Goal: Task Accomplishment & Management: Use online tool/utility

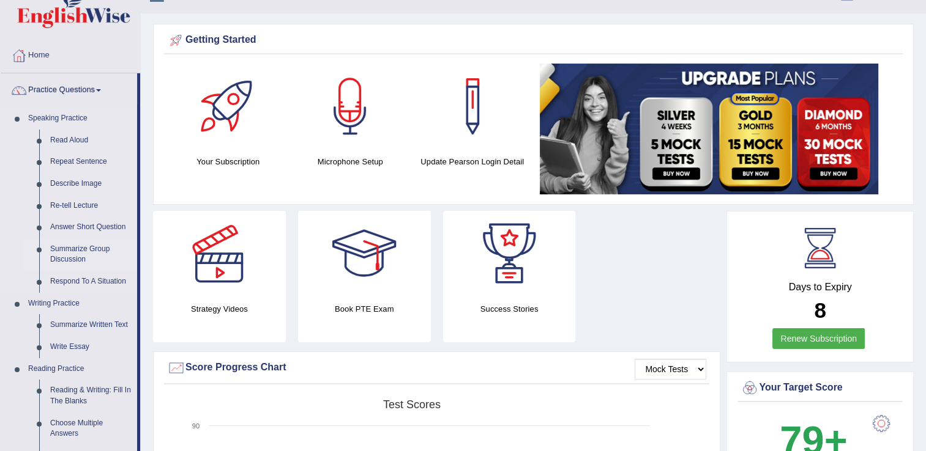
scroll to position [24, 0]
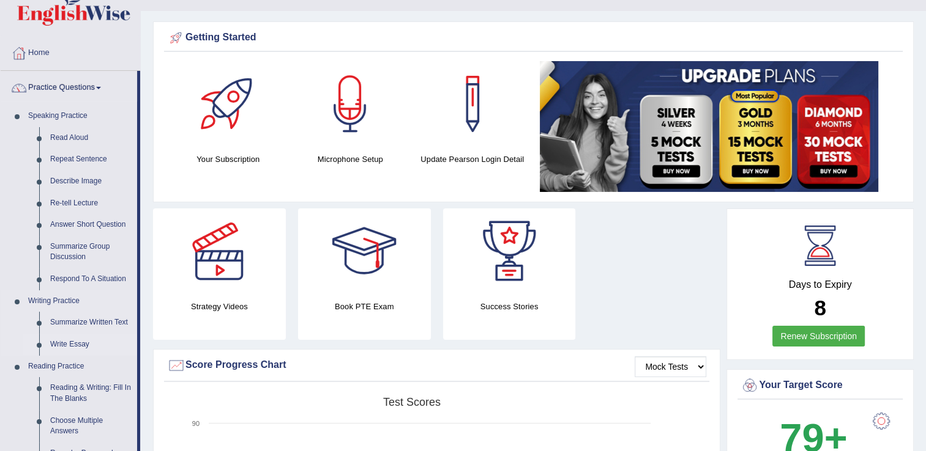
click at [70, 346] on link "Write Essay" at bounding box center [91, 345] width 92 height 22
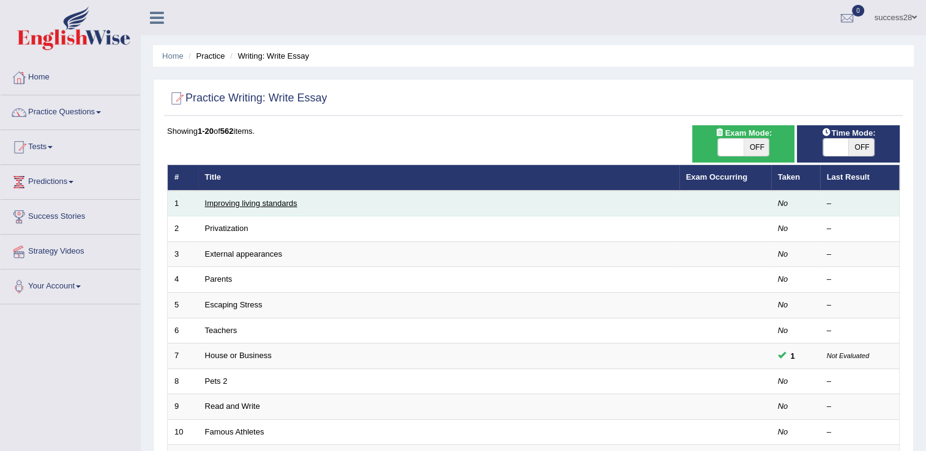
click at [254, 201] on link "Improving living standards" at bounding box center [251, 203] width 92 height 9
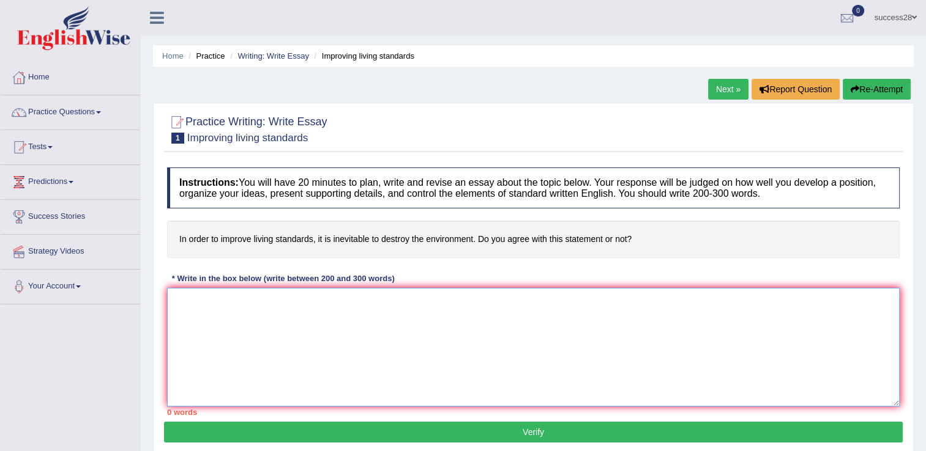
click at [242, 297] on textarea at bounding box center [533, 347] width 732 height 119
click at [154, 21] on icon at bounding box center [157, 18] width 14 height 16
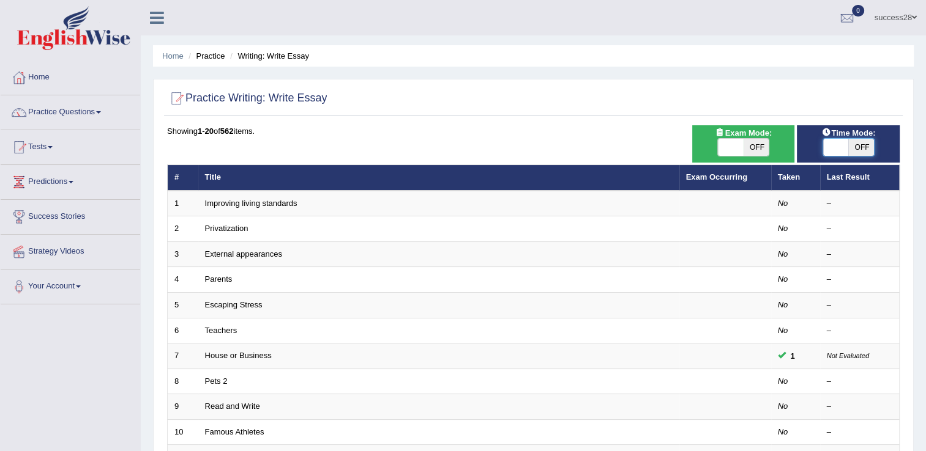
click at [838, 144] on span at bounding box center [836, 147] width 26 height 17
checkbox input "true"
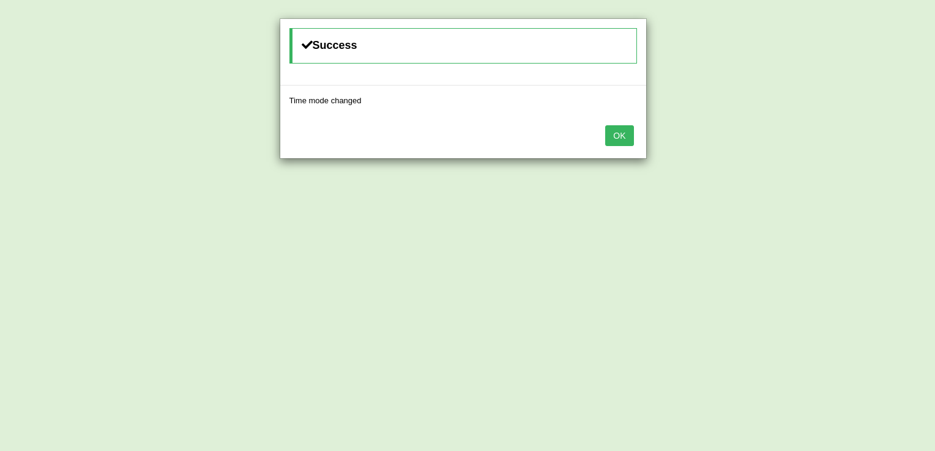
click at [622, 133] on button "OK" at bounding box center [619, 135] width 28 height 21
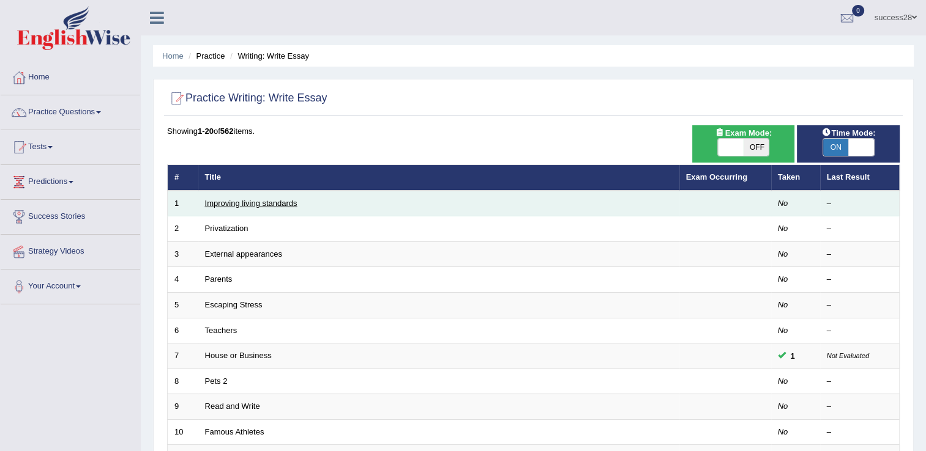
click at [277, 203] on link "Improving living standards" at bounding box center [251, 203] width 92 height 9
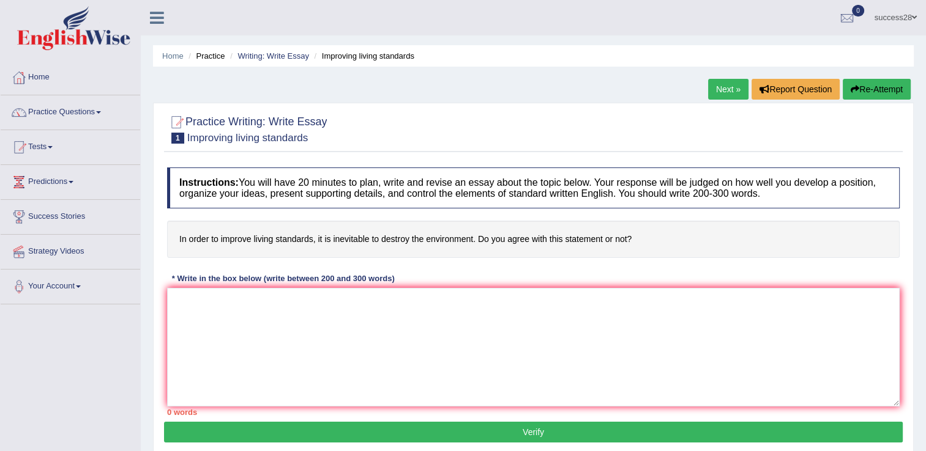
drag, startPoint x: 0, startPoint y: 0, endPoint x: 115, endPoint y: 158, distance: 195.3
click at [115, 158] on div "Toggle navigation Home Practice Questions Speaking Practice Read Aloud Repeat S…" at bounding box center [463, 318] width 926 height 636
click at [65, 114] on link "Practice Questions" at bounding box center [70, 110] width 139 height 31
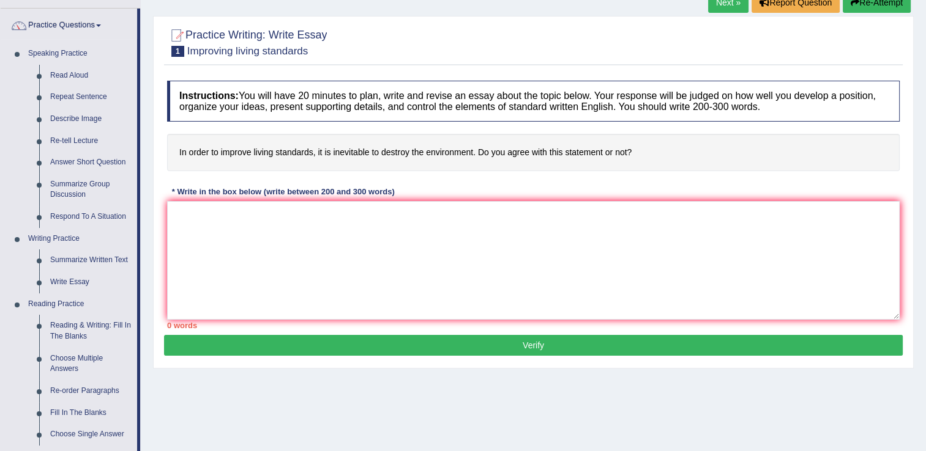
scroll to position [98, 0]
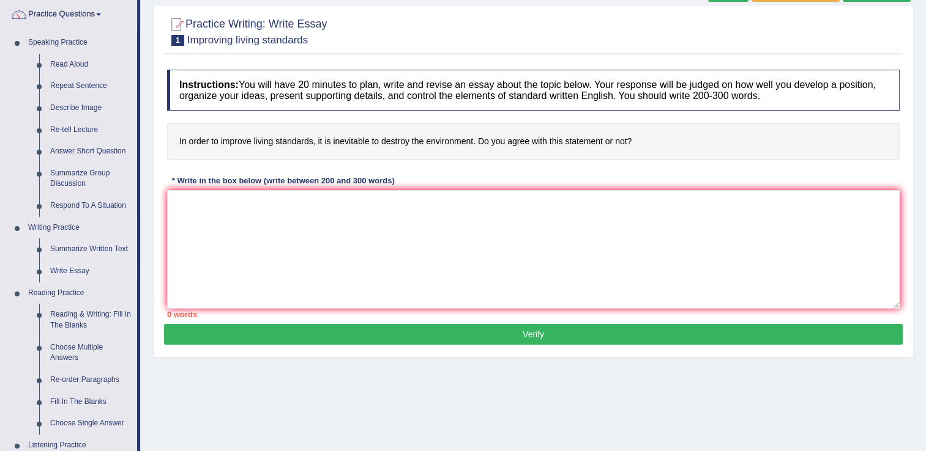
click at [69, 268] on link "Write Essay" at bounding box center [91, 272] width 92 height 22
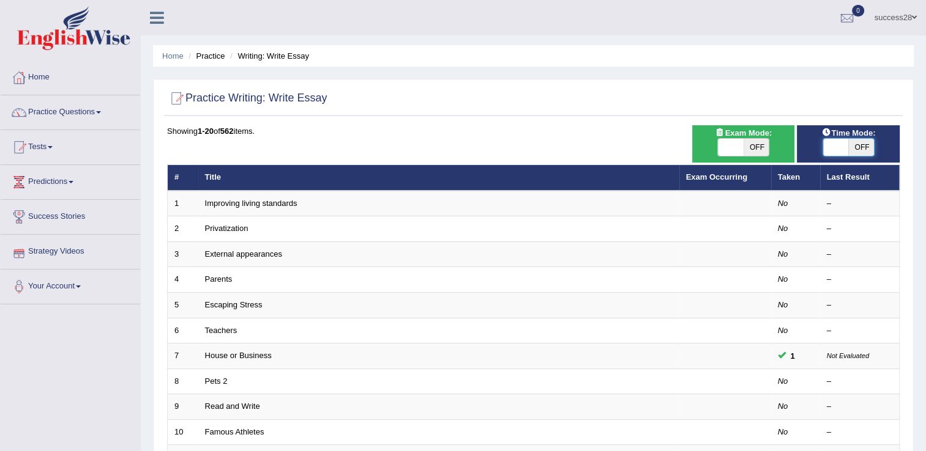
click at [832, 146] on span at bounding box center [836, 147] width 26 height 17
checkbox input "true"
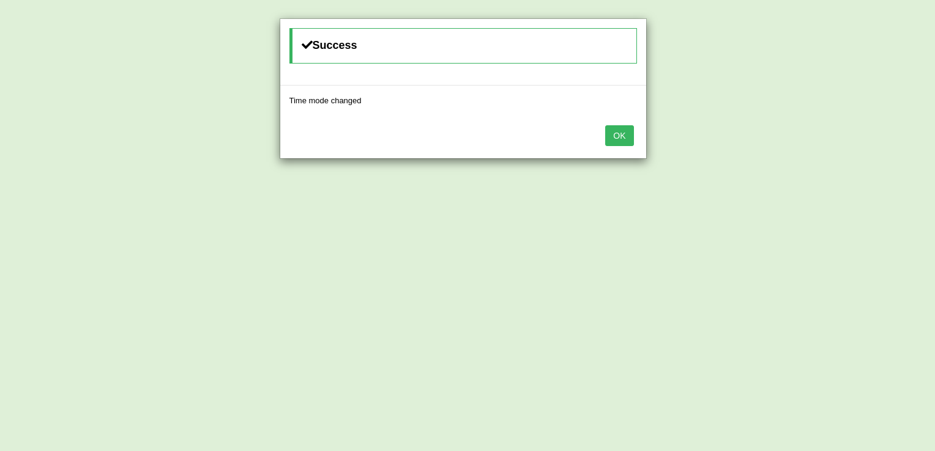
click at [625, 128] on button "OK" at bounding box center [619, 135] width 28 height 21
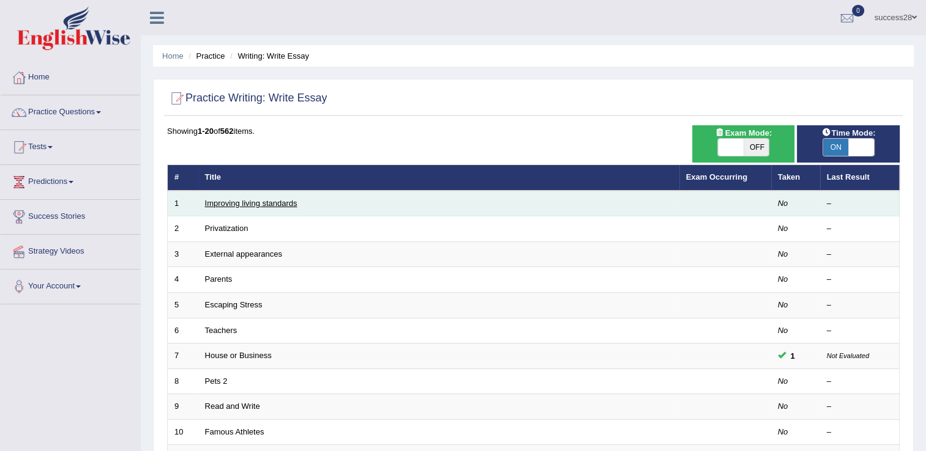
click at [262, 199] on link "Improving living standards" at bounding box center [251, 203] width 92 height 9
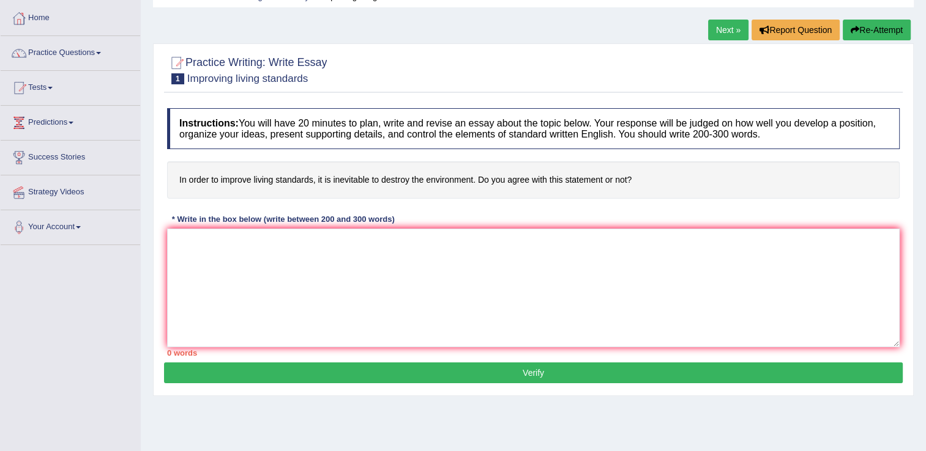
scroll to position [73, 0]
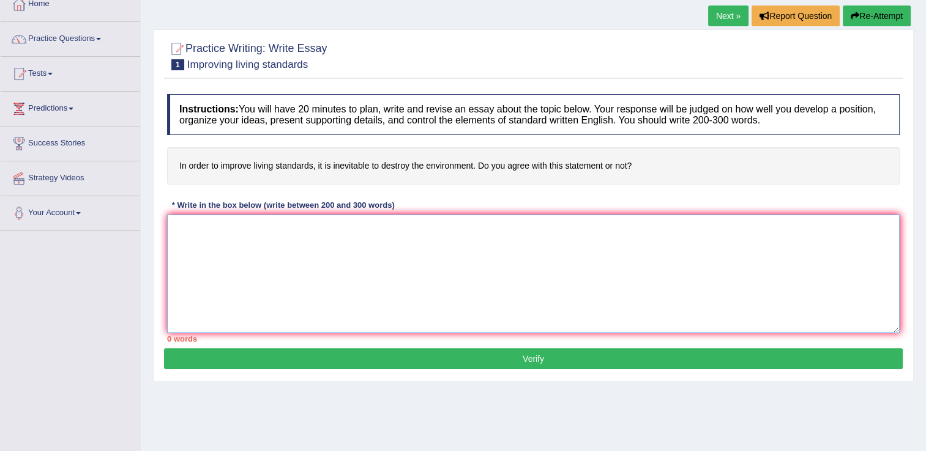
click at [264, 226] on textarea at bounding box center [533, 274] width 732 height 119
type textarea "a"
click at [81, 41] on link "Practice Questions" at bounding box center [70, 37] width 139 height 31
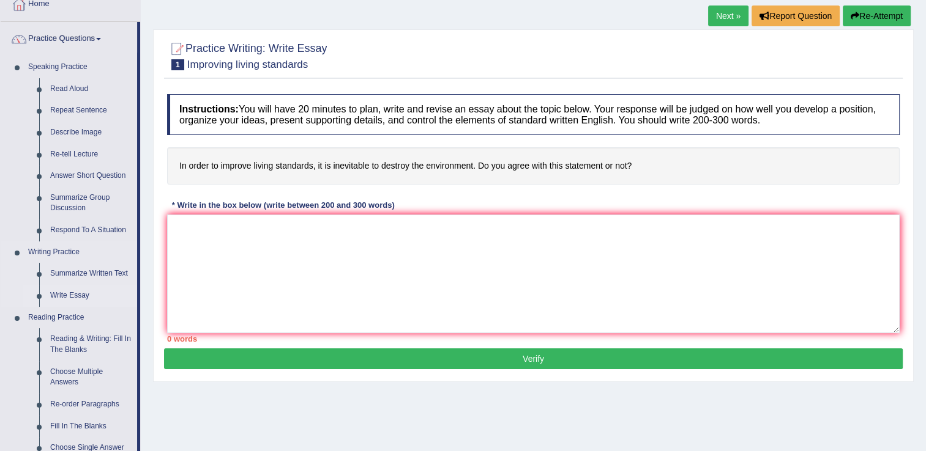
click at [59, 295] on link "Write Essay" at bounding box center [91, 296] width 92 height 22
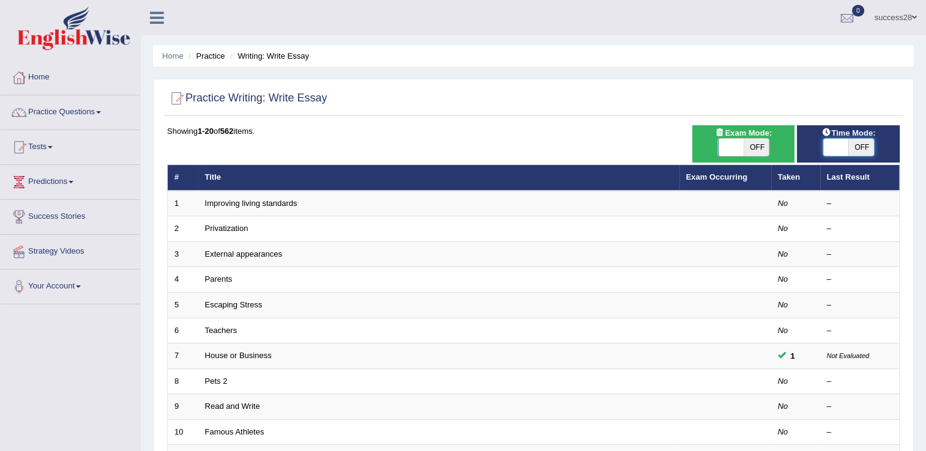
click at [837, 150] on span at bounding box center [836, 147] width 26 height 17
checkbox input "true"
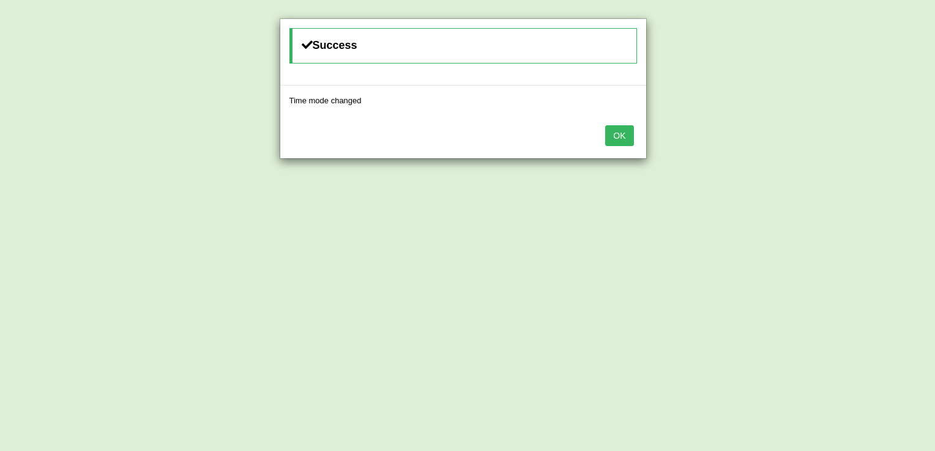
click at [617, 141] on button "OK" at bounding box center [619, 135] width 28 height 21
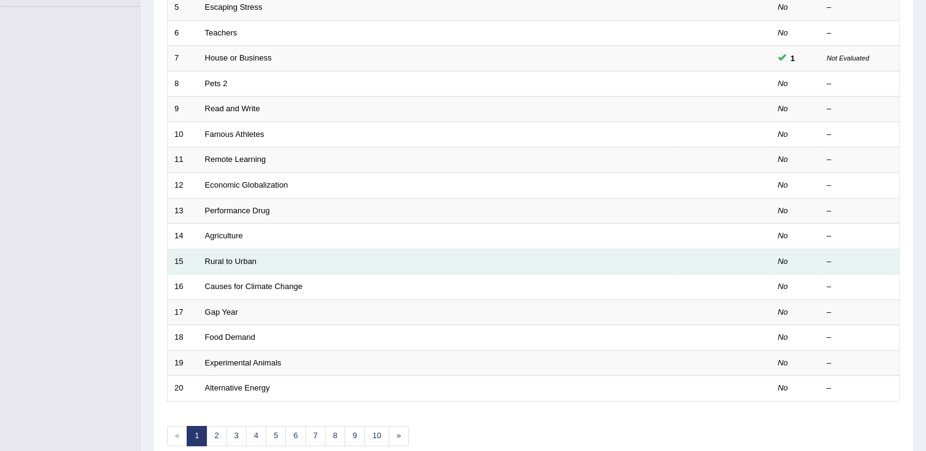
scroll to position [318, 0]
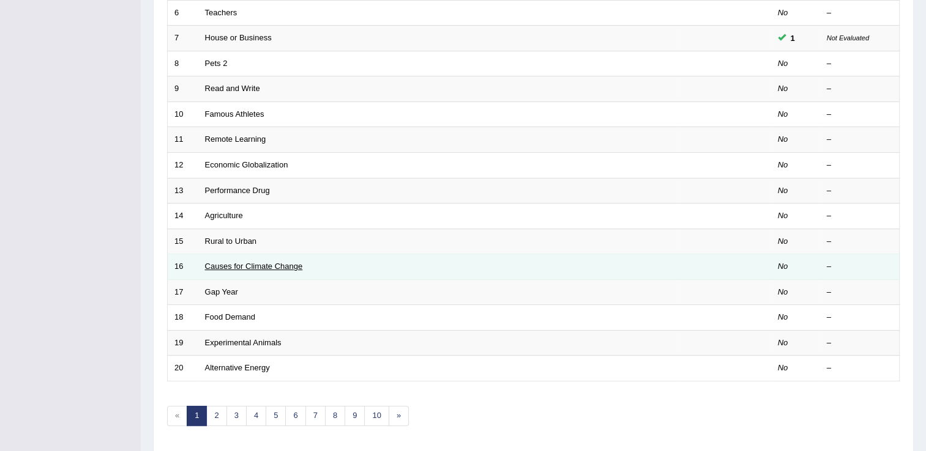
click at [236, 265] on link "Causes for Climate Change" at bounding box center [254, 266] width 98 height 9
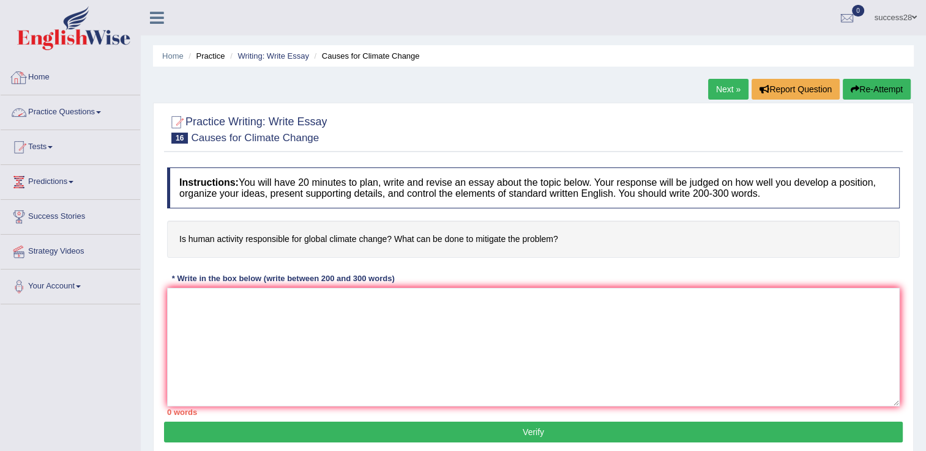
click at [67, 103] on link "Practice Questions" at bounding box center [70, 110] width 139 height 31
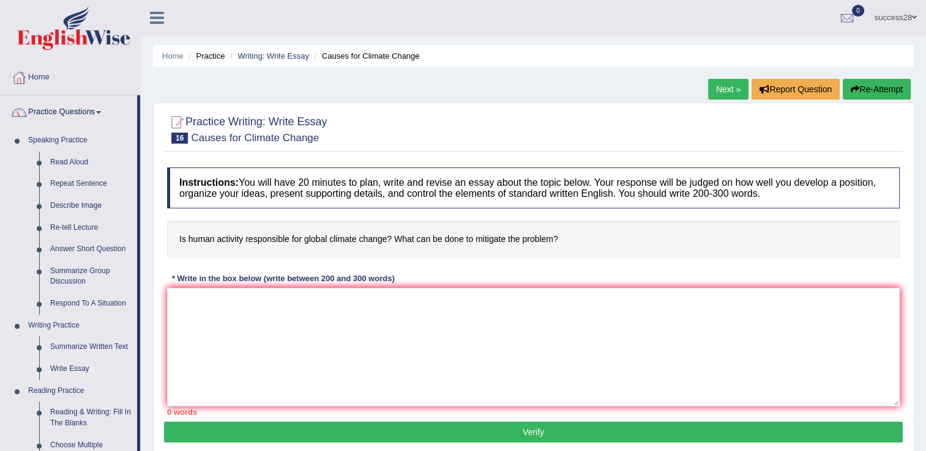
click at [66, 371] on link "Write Essay" at bounding box center [91, 369] width 92 height 22
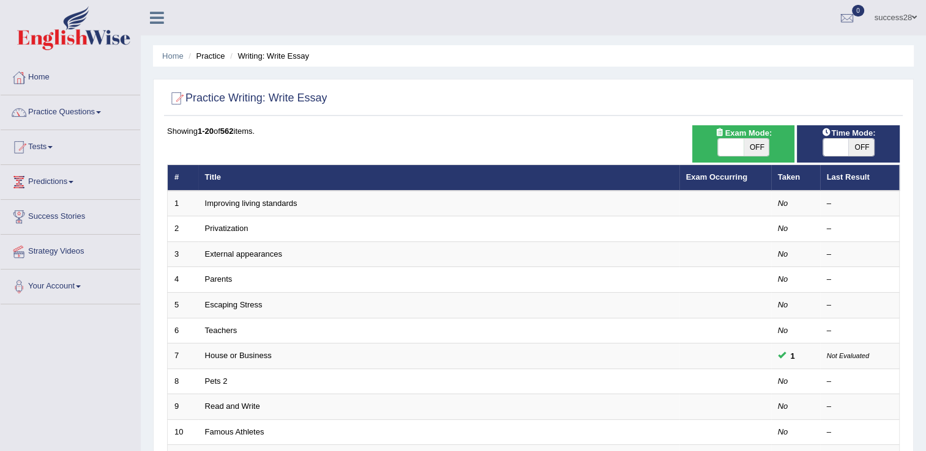
click at [835, 132] on span "Time Mode:" at bounding box center [848, 133] width 64 height 13
click at [833, 141] on span at bounding box center [836, 147] width 26 height 17
checkbox input "true"
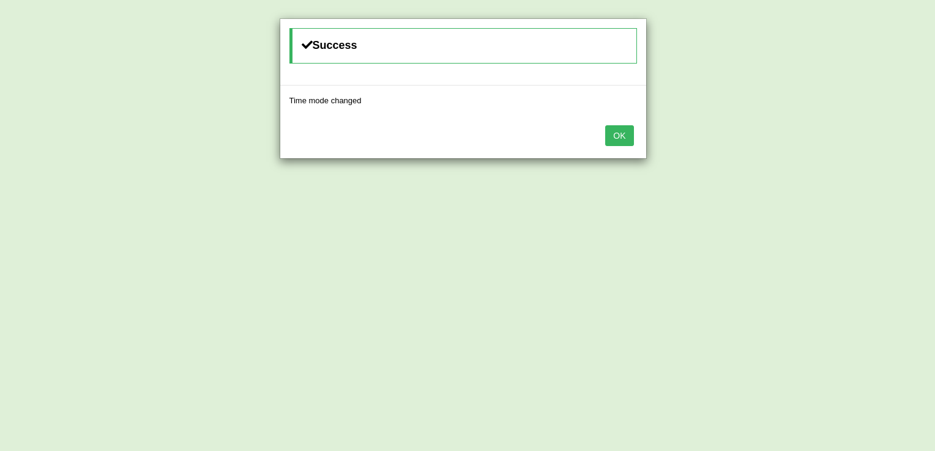
click at [625, 135] on button "OK" at bounding box center [619, 135] width 28 height 21
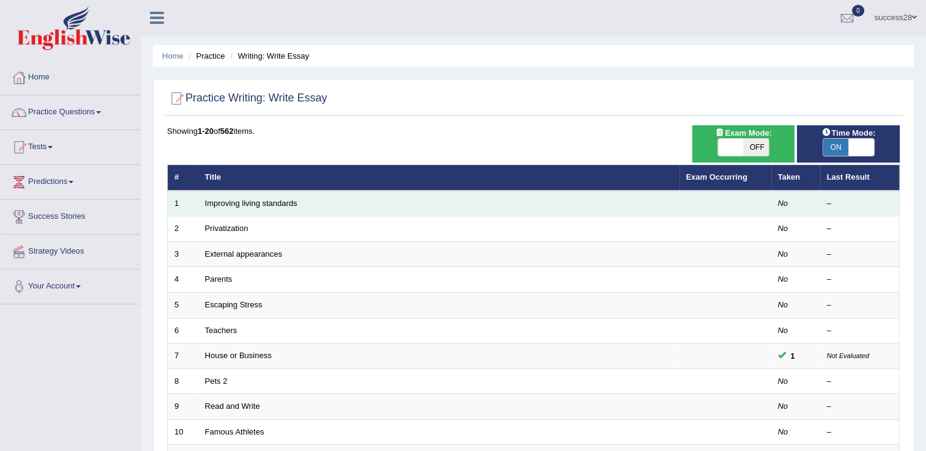
click at [263, 197] on td "Improving living standards" at bounding box center [438, 204] width 481 height 26
click at [262, 200] on link "Improving living standards" at bounding box center [251, 203] width 92 height 9
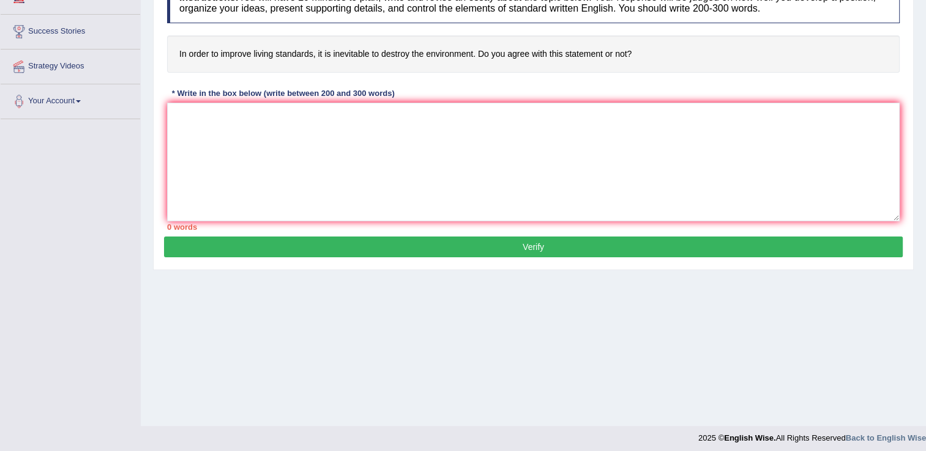
scroll to position [191, 0]
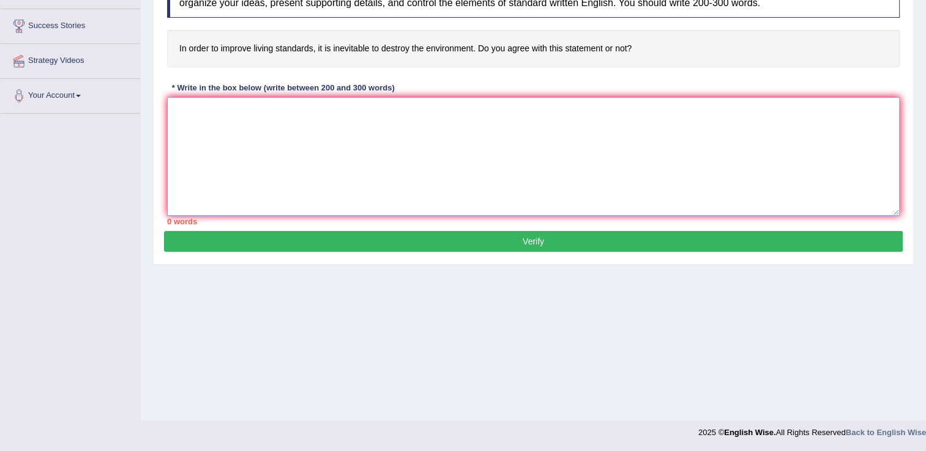
click at [212, 114] on textarea at bounding box center [533, 156] width 732 height 119
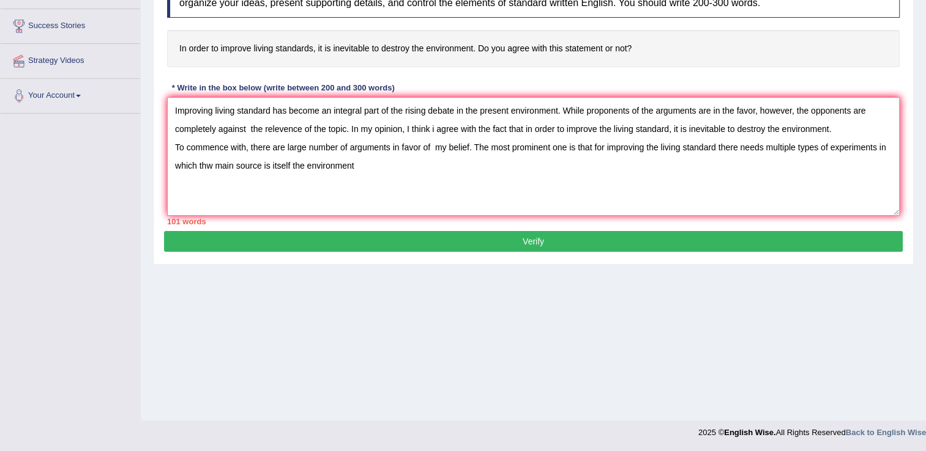
click at [211, 167] on textarea "Improving living standard has become an integral part of the rising debate in t…" at bounding box center [533, 156] width 732 height 119
click at [361, 165] on textarea "Improving living standard has become an integral part of the rising debate in t…" at bounding box center [533, 156] width 732 height 119
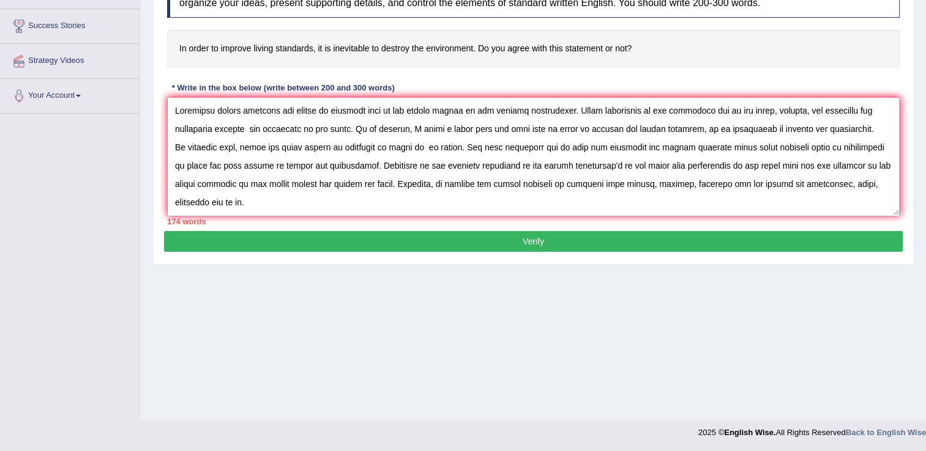
click at [505, 199] on textarea at bounding box center [533, 156] width 732 height 119
click at [620, 201] on textarea at bounding box center [533, 156] width 732 height 119
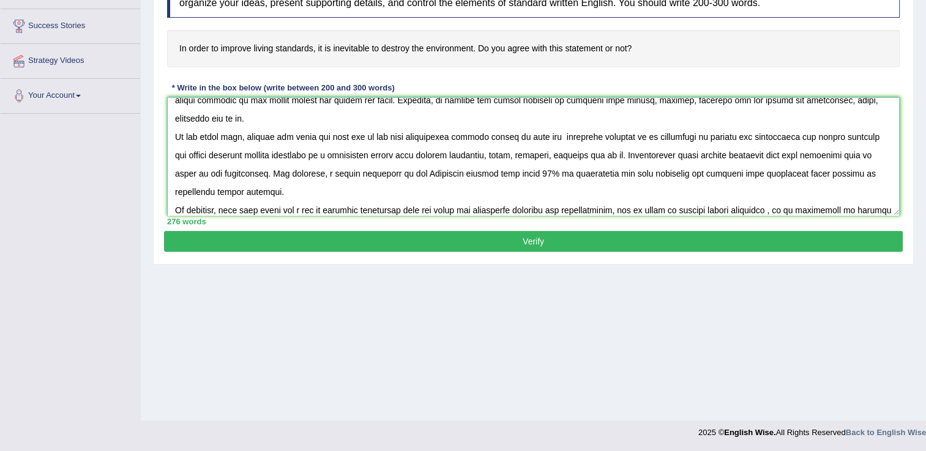
scroll to position [102, 0]
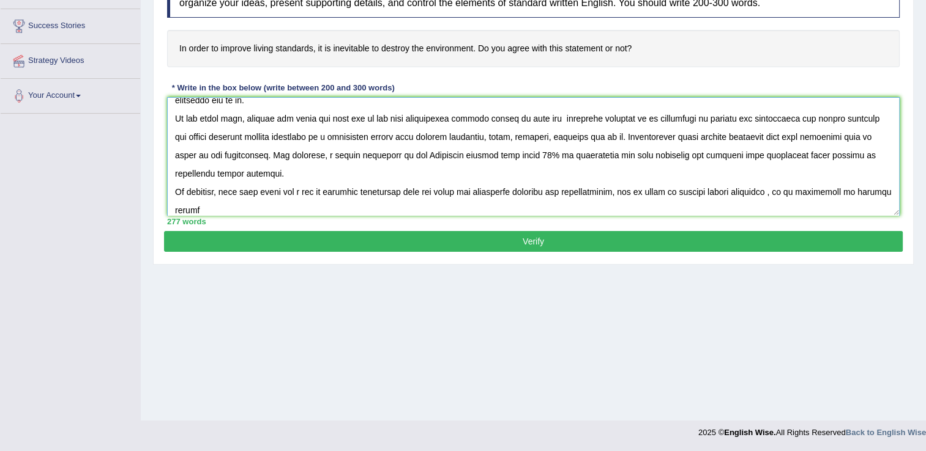
click at [650, 192] on textarea at bounding box center [533, 156] width 732 height 119
click at [343, 208] on textarea at bounding box center [533, 156] width 732 height 119
type textarea "Improving living standard has become an integral part of the rising debate in t…"
click at [338, 236] on button "Verify" at bounding box center [533, 241] width 738 height 21
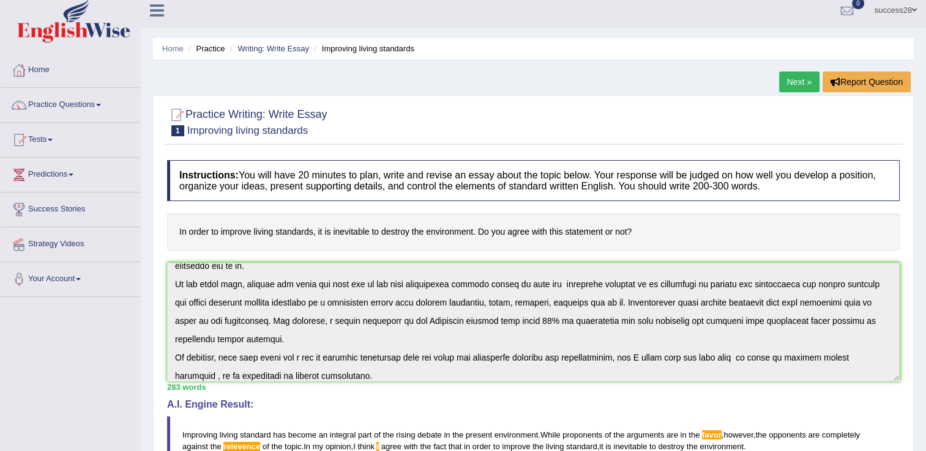
scroll to position [0, 0]
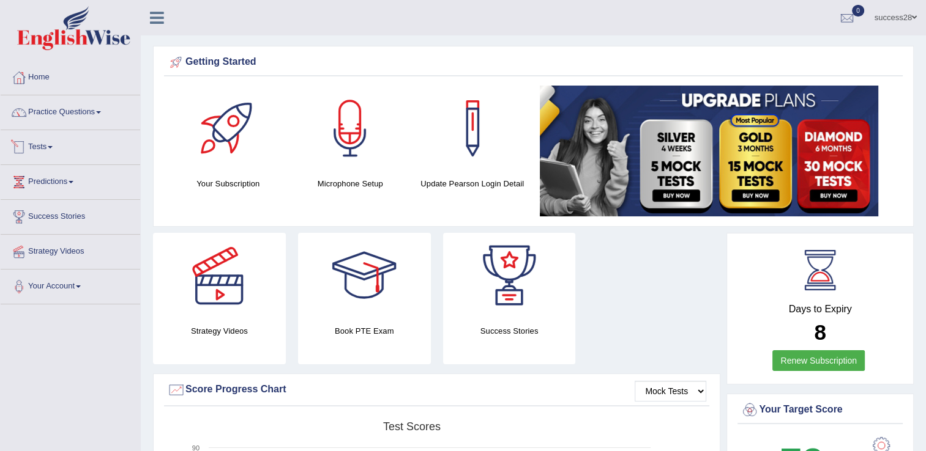
click at [39, 141] on link "Tests" at bounding box center [70, 145] width 139 height 31
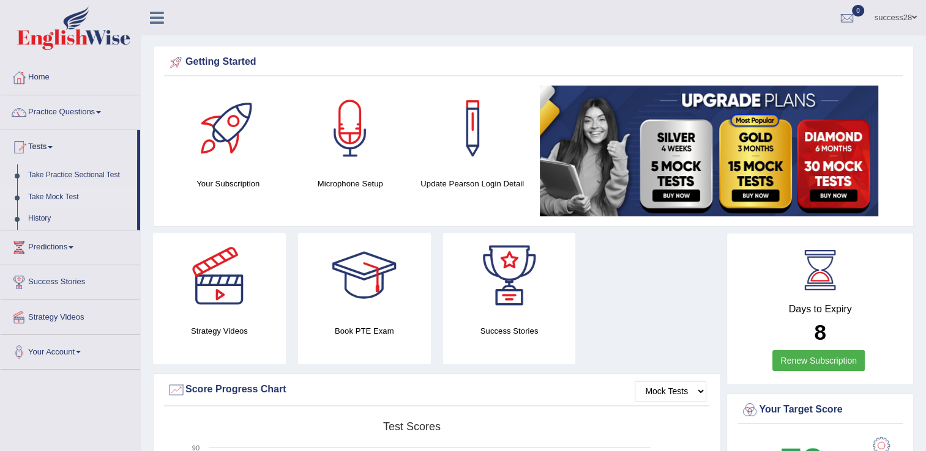
click at [49, 195] on link "Take Mock Test" at bounding box center [80, 198] width 114 height 22
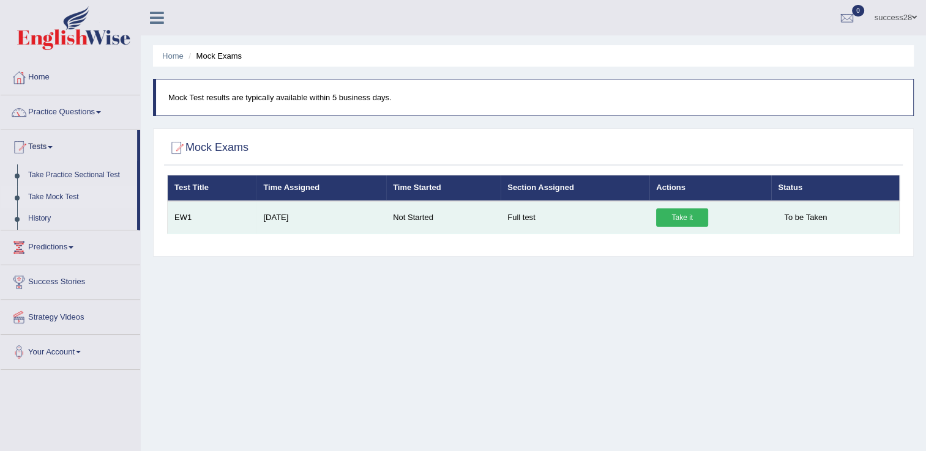
click at [664, 214] on link "Take it" at bounding box center [682, 218] width 52 height 18
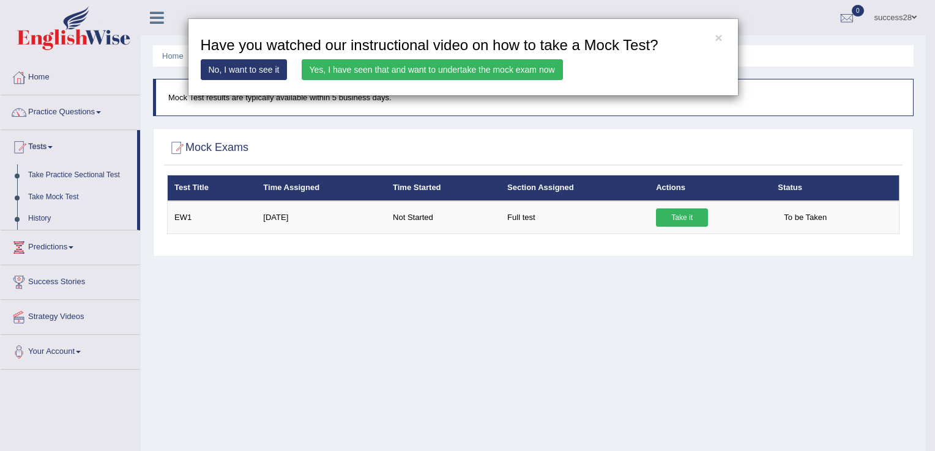
click at [189, 124] on div "× Have you watched our instructional video on how to take a Mock Test? No, I wa…" at bounding box center [467, 225] width 935 height 451
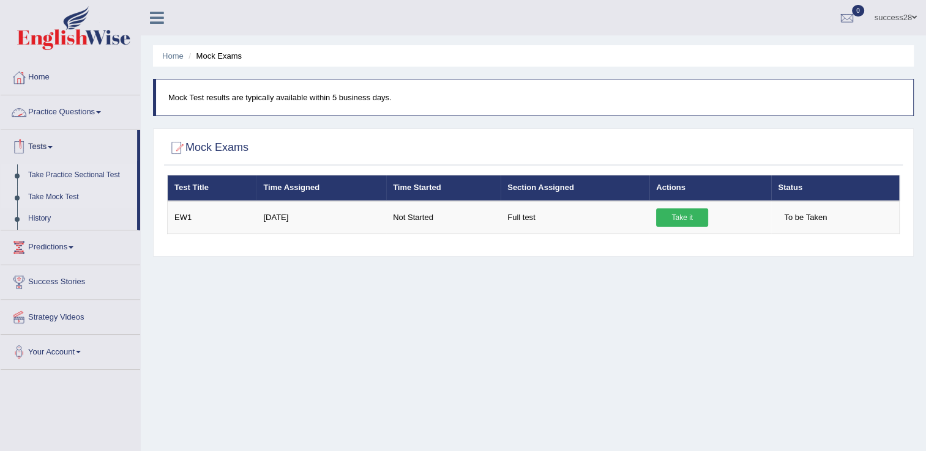
click at [56, 177] on link "Take Practice Sectional Test" at bounding box center [80, 176] width 114 height 22
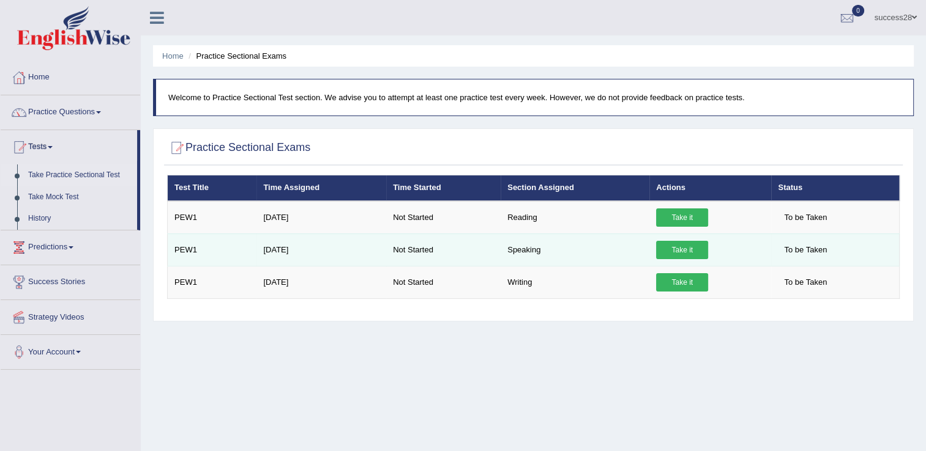
click at [667, 241] on link "Take it" at bounding box center [682, 250] width 52 height 18
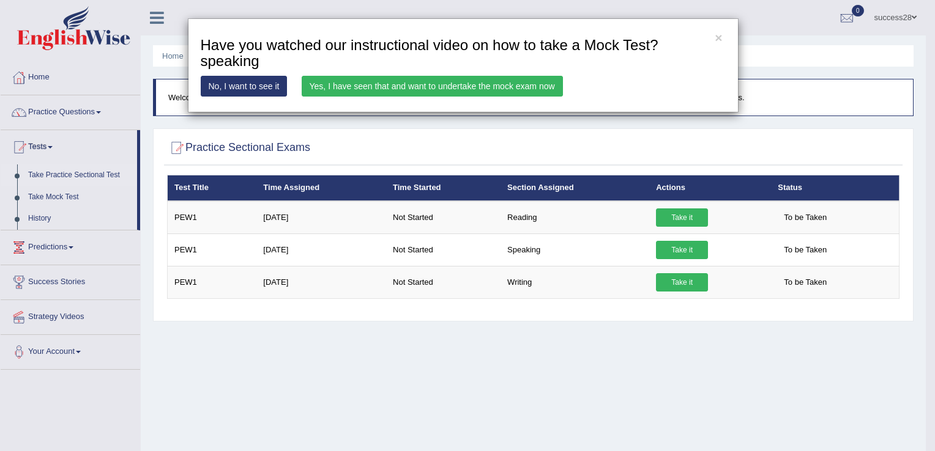
click at [507, 83] on link "Yes, I have seen that and want to undertake the mock exam now" at bounding box center [432, 86] width 261 height 21
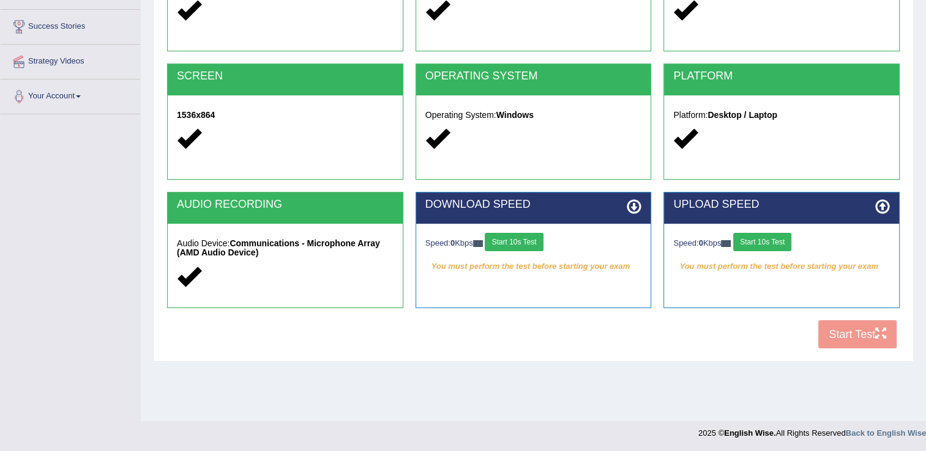
scroll to position [191, 0]
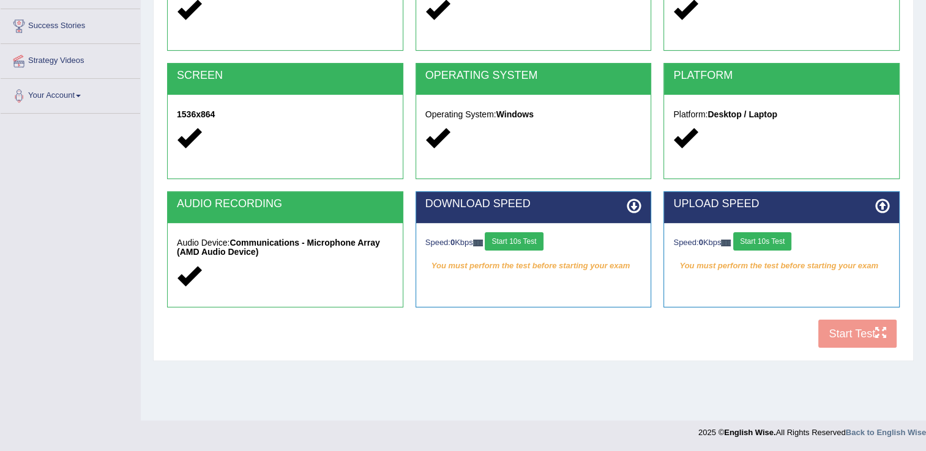
click at [837, 334] on div "COOKIES Cookies Enabled JAVASCRIPT Javascript Enabled BROWSER Browser: Chrome S…" at bounding box center [533, 145] width 738 height 420
click at [521, 242] on button "Start 10s Test" at bounding box center [514, 241] width 58 height 18
click at [763, 239] on button "Start 10s Test" at bounding box center [762, 241] width 58 height 18
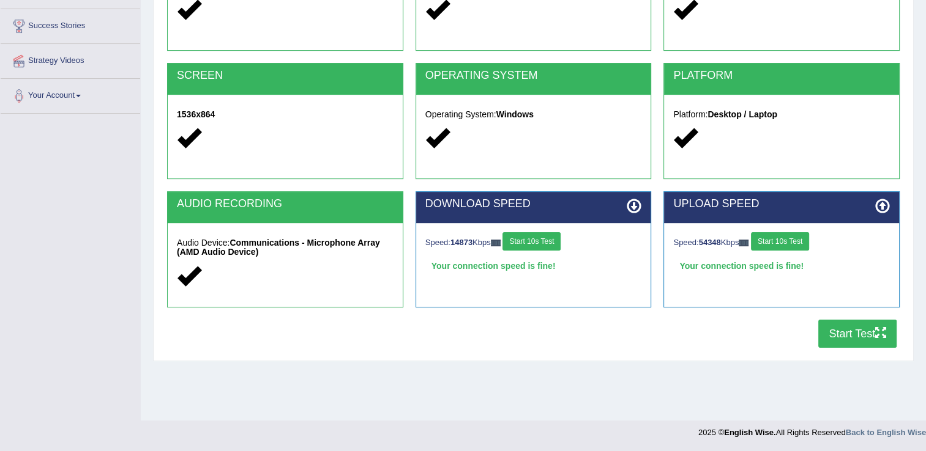
click at [845, 334] on button "Start Test" at bounding box center [857, 334] width 78 height 28
